Goal: Information Seeking & Learning: Learn about a topic

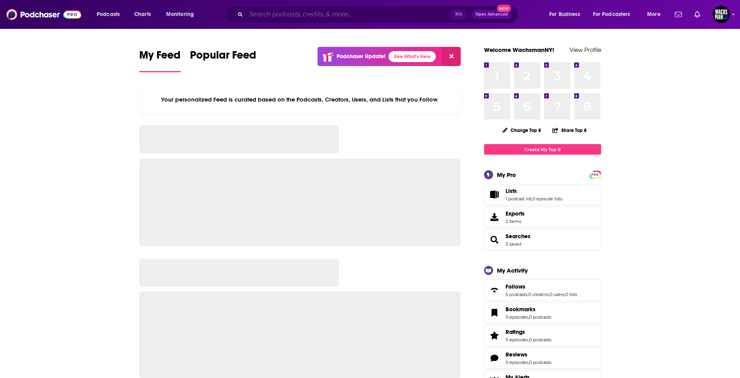
click at [313, 17] on input "Search podcasts, credits, & more..." at bounding box center [348, 14] width 205 height 12
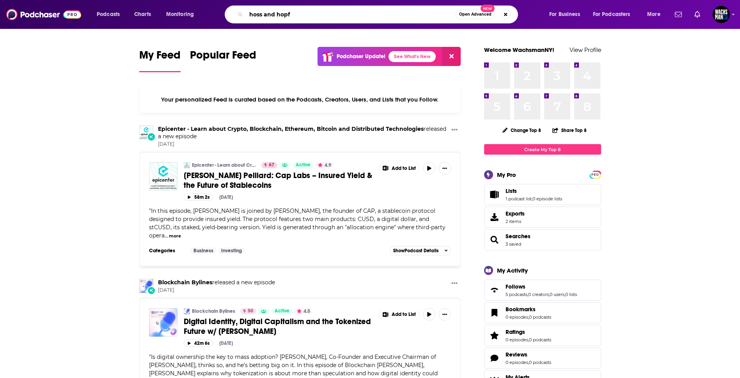
type input "hoss and hopf"
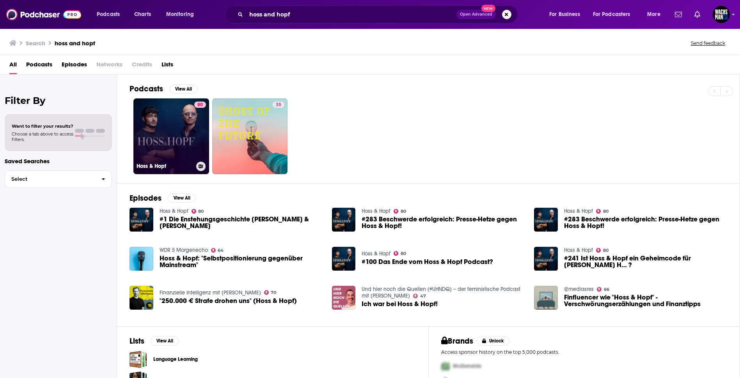
click at [170, 146] on link "80 Hoss & Hopf" at bounding box center [171, 136] width 76 height 76
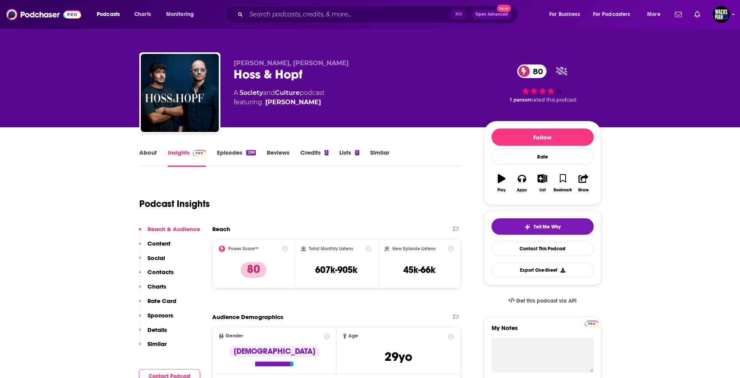
scroll to position [9, 0]
